Goal: Communication & Community: Answer question/provide support

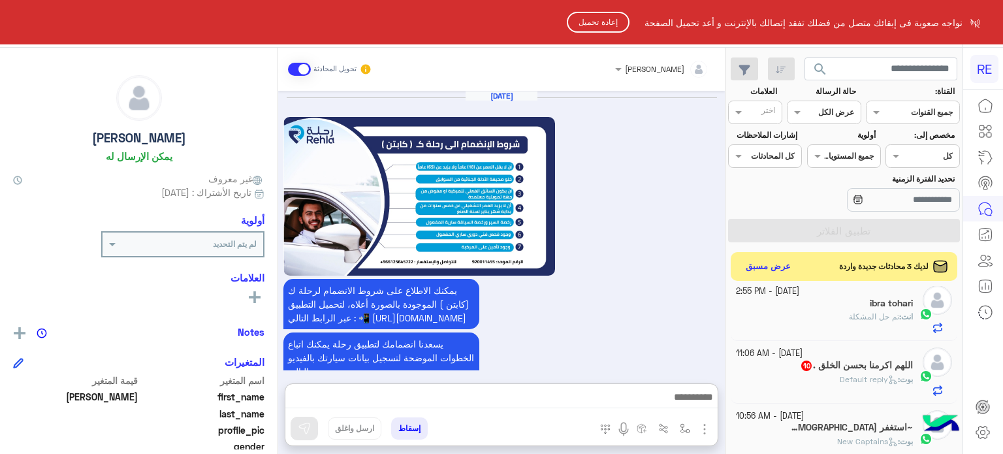
scroll to position [225, 0]
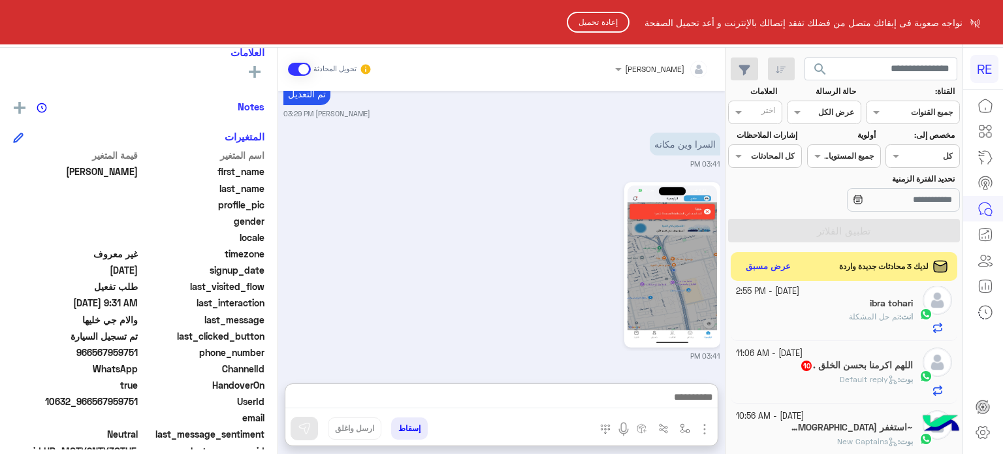
click at [585, 24] on button "إعادة تحميل" at bounding box center [598, 22] width 63 height 21
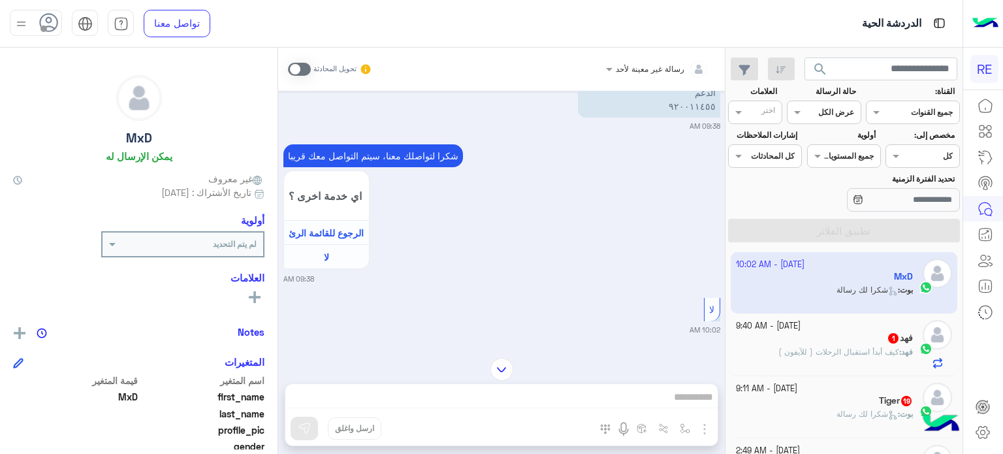
scroll to position [2141, 0]
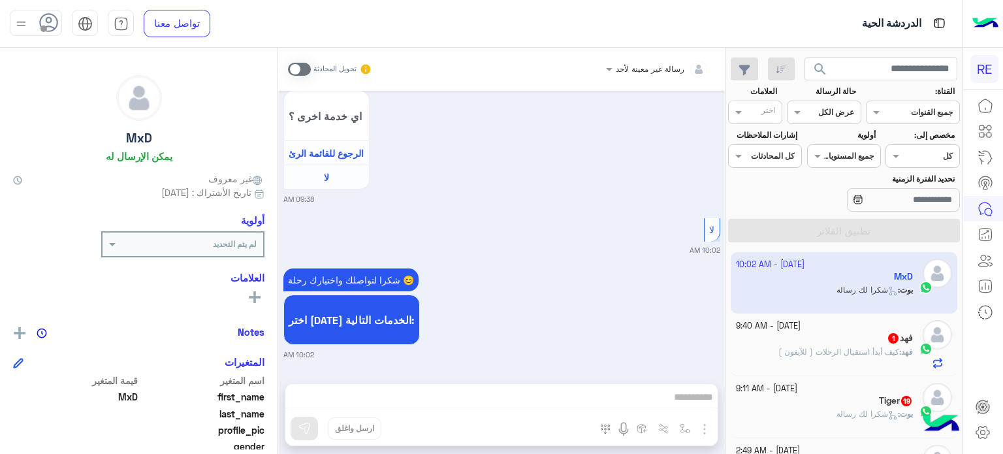
click at [306, 72] on span at bounding box center [299, 69] width 23 height 13
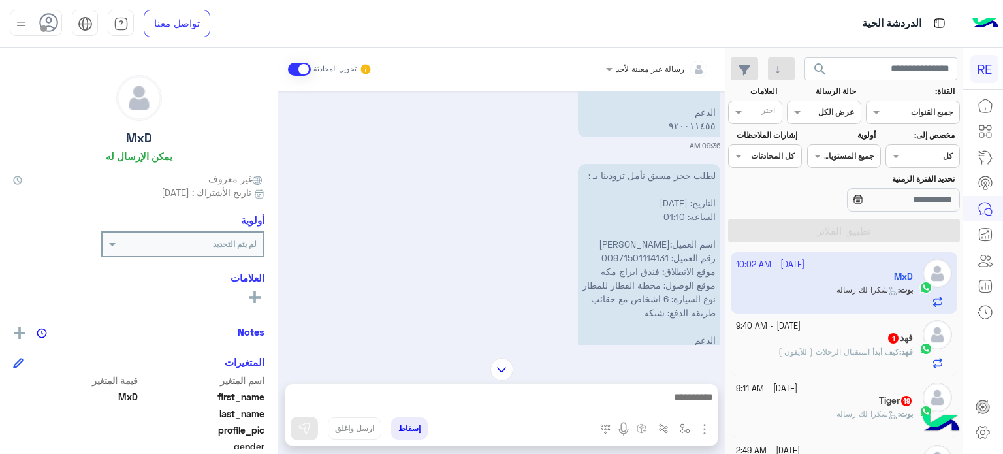
scroll to position [1803, 0]
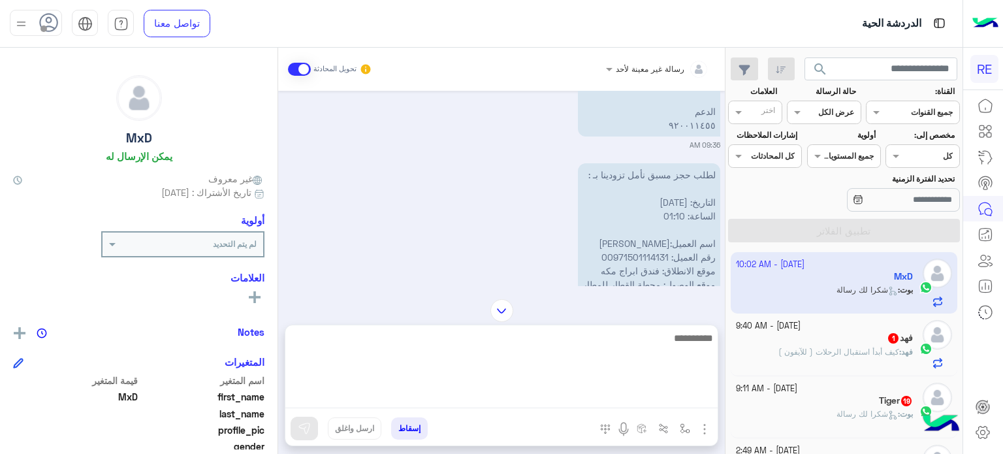
click at [624, 394] on textarea at bounding box center [501, 369] width 432 height 78
type textarea "**********"
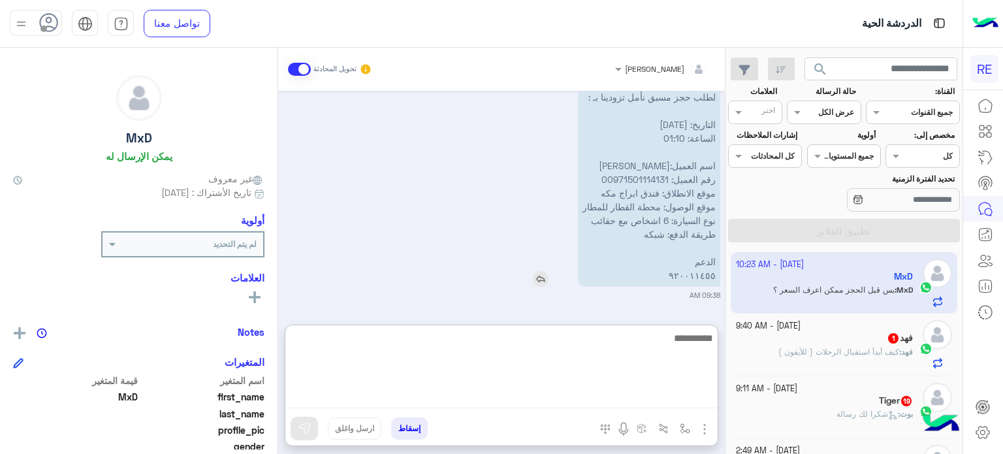
scroll to position [2367, 0]
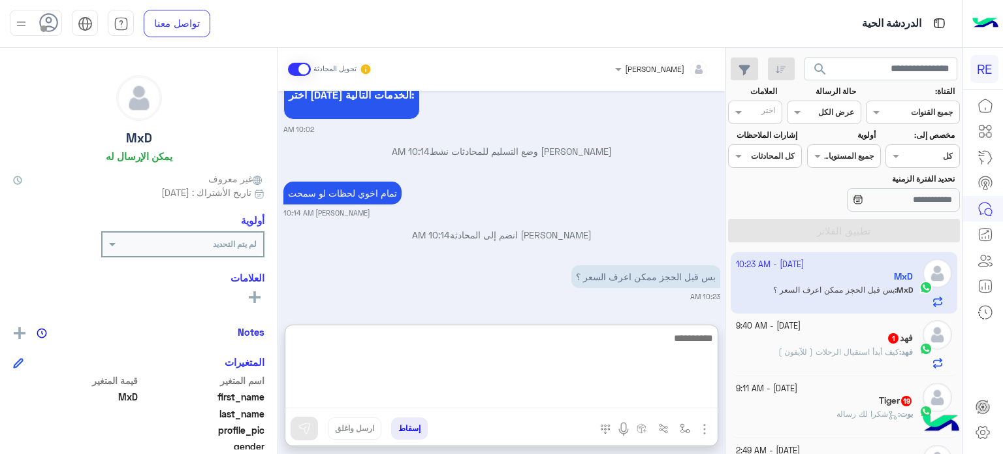
click at [632, 368] on textarea at bounding box center [501, 369] width 432 height 78
type textarea "*"
type textarea "**********"
